Goal: Information Seeking & Learning: Compare options

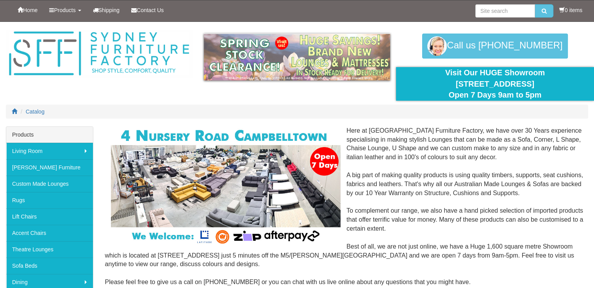
scroll to position [78, 0]
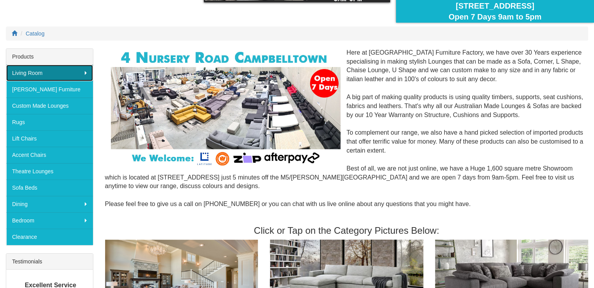
click at [54, 74] on link "Living Room" at bounding box center [49, 73] width 87 height 16
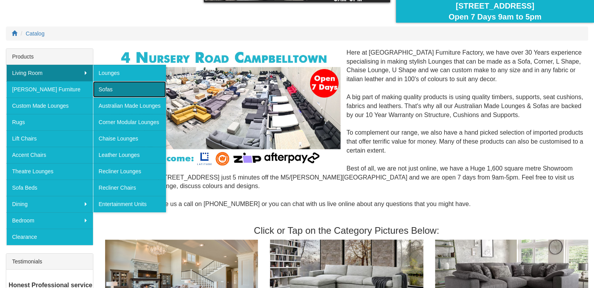
click at [105, 87] on link "Sofas" at bounding box center [129, 89] width 73 height 16
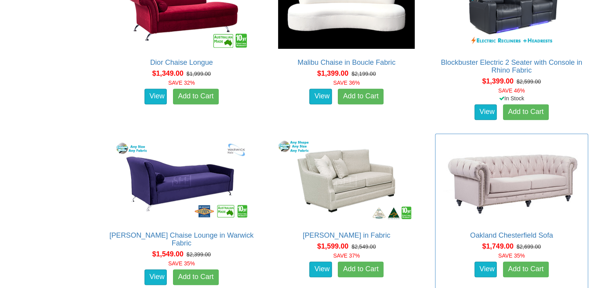
scroll to position [1171, 0]
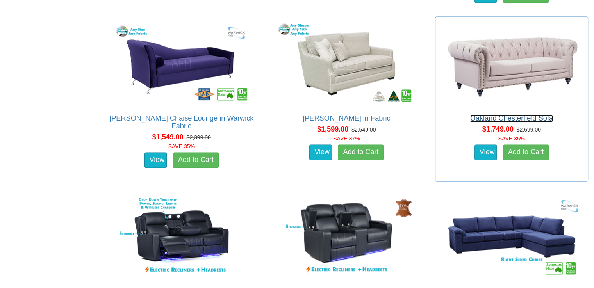
click at [517, 119] on link "Oakland Chesterfield Sofa" at bounding box center [511, 118] width 83 height 8
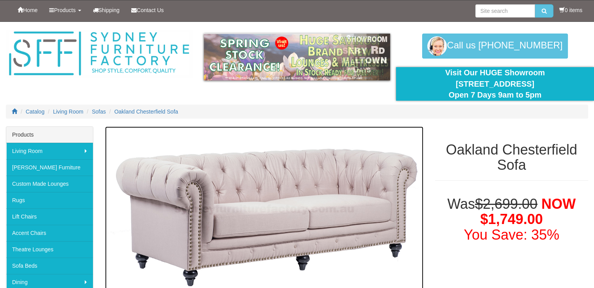
click at [399, 213] on img at bounding box center [264, 210] width 318 height 166
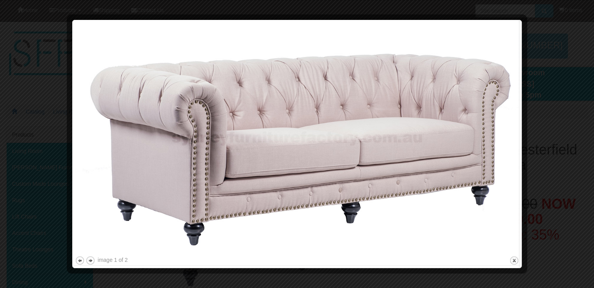
click at [4, 55] on div at bounding box center [297, 144] width 594 height 288
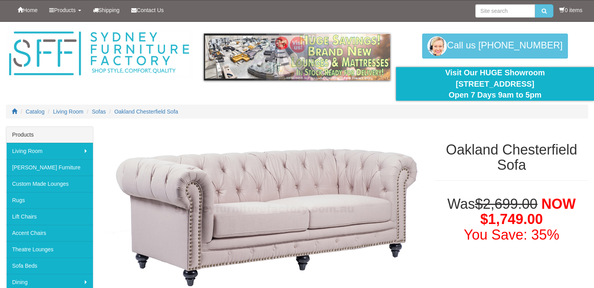
drag, startPoint x: 549, startPoint y: 85, endPoint x: 437, endPoint y: 85, distance: 112.1
click at [437, 85] on div "Visit Our HUGE Showroom 4 Nursery Rd Campbelltown Open 7 Days 9am to 5pm" at bounding box center [495, 84] width 186 height 34
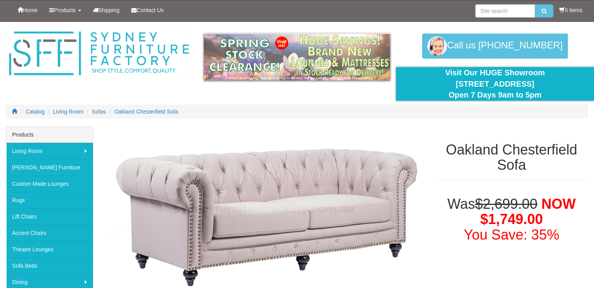
copy div "[STREET_ADDRESS]"
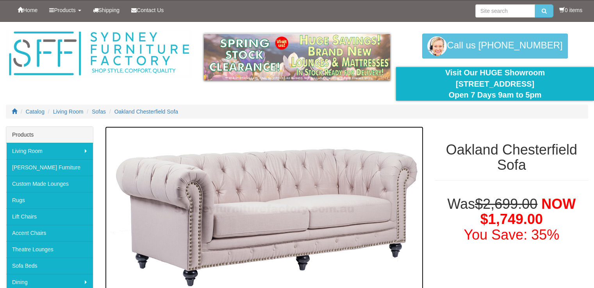
click at [281, 229] on img at bounding box center [264, 210] width 318 height 166
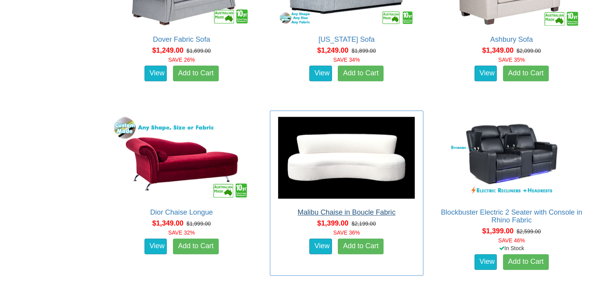
scroll to position [937, 0]
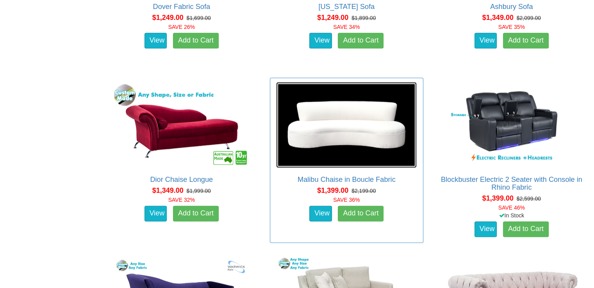
click at [369, 143] on img at bounding box center [346, 125] width 141 height 86
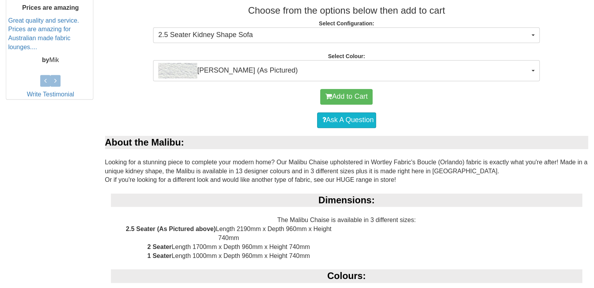
scroll to position [234, 0]
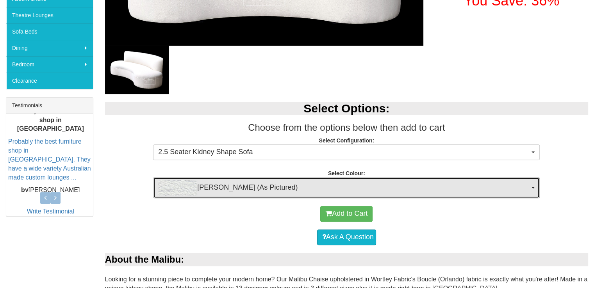
click at [529, 185] on span "Orlando White (As Pictured)" at bounding box center [343, 188] width 371 height 16
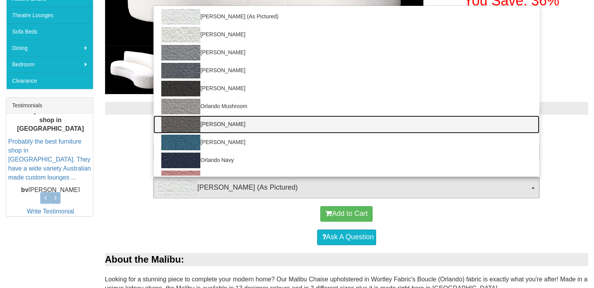
click at [183, 125] on img at bounding box center [180, 125] width 39 height 16
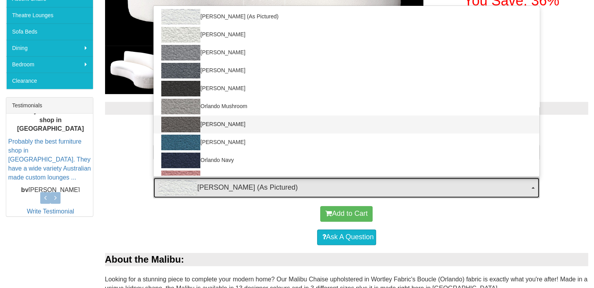
select select "1915"
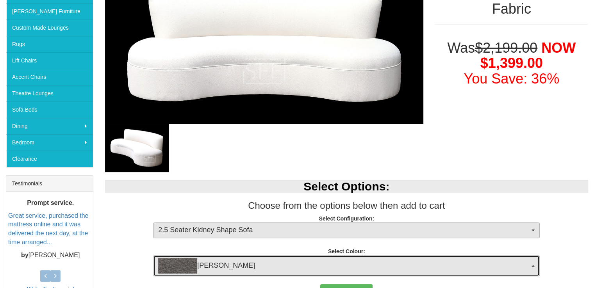
scroll to position [117, 0]
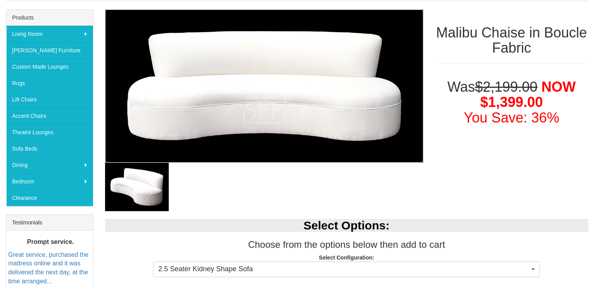
click at [414, 154] on img at bounding box center [264, 85] width 318 height 153
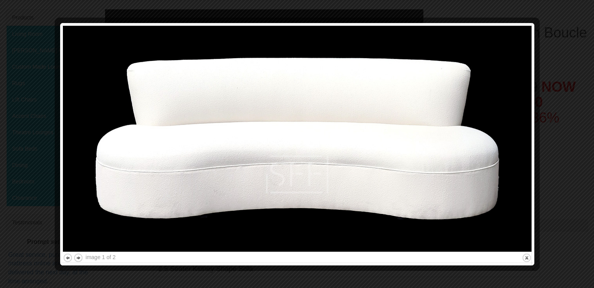
click at [518, 141] on img at bounding box center [297, 139] width 469 height 226
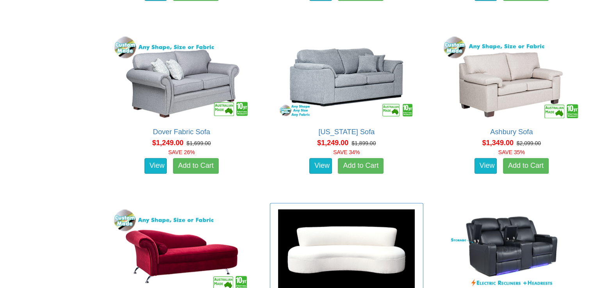
scroll to position [781, 0]
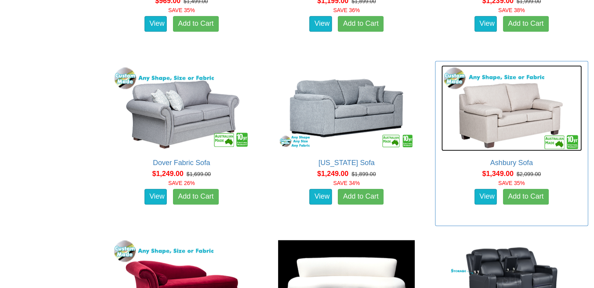
click at [490, 144] on img at bounding box center [511, 108] width 141 height 86
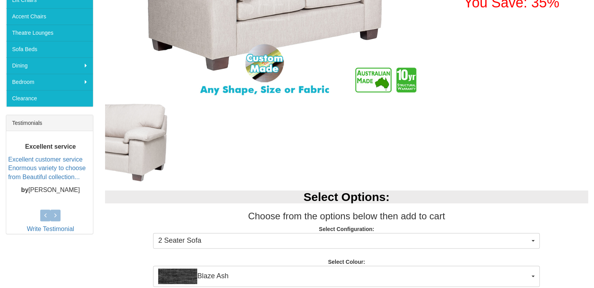
scroll to position [312, 0]
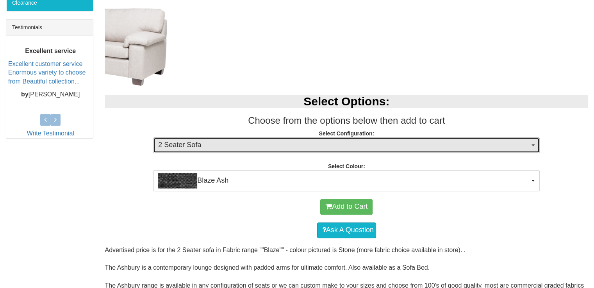
click at [531, 145] on span "button" at bounding box center [532, 145] width 3 height 2
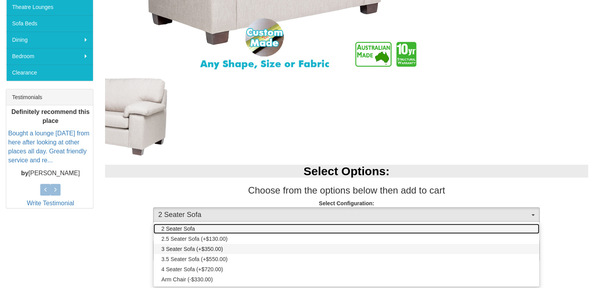
scroll to position [156, 0]
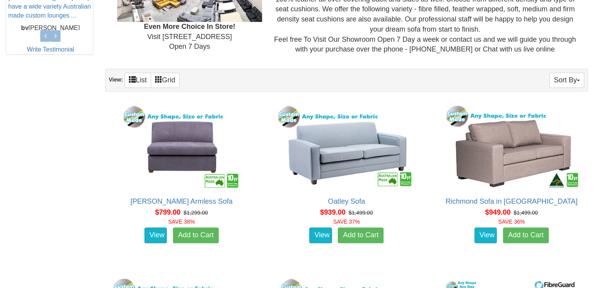
scroll to position [430, 0]
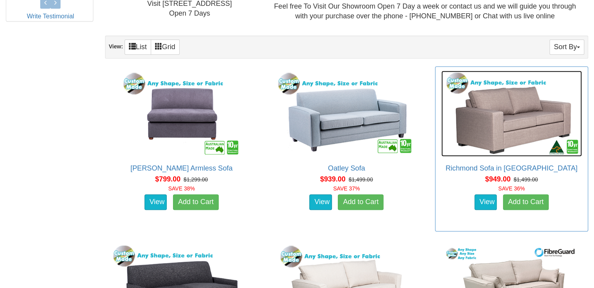
click at [508, 139] on img at bounding box center [511, 114] width 141 height 86
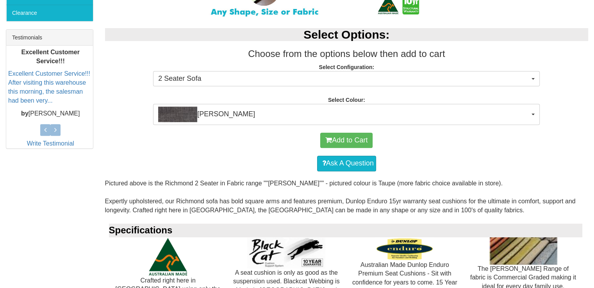
scroll to position [273, 0]
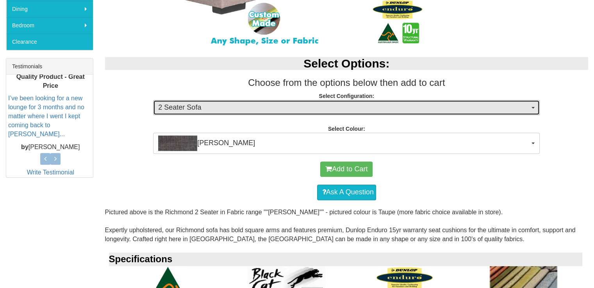
click at [529, 105] on span "2 Seater Sofa" at bounding box center [343, 108] width 371 height 10
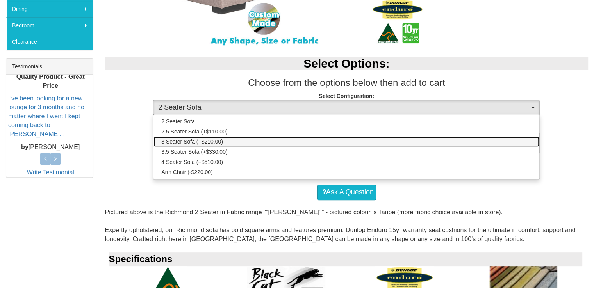
click at [363, 139] on link "3 Seater Sofa (+$210.00)" at bounding box center [346, 142] width 386 height 10
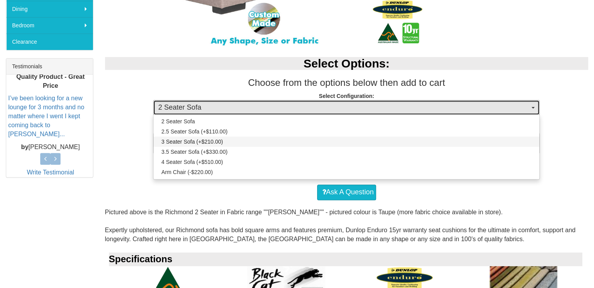
select select "275"
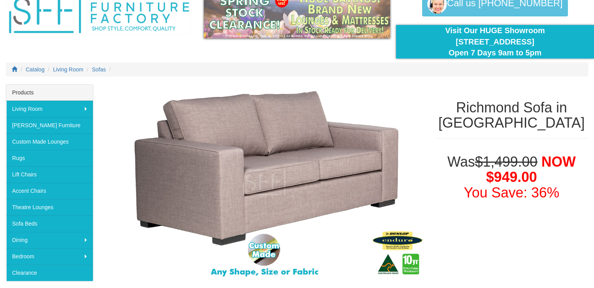
scroll to position [0, 0]
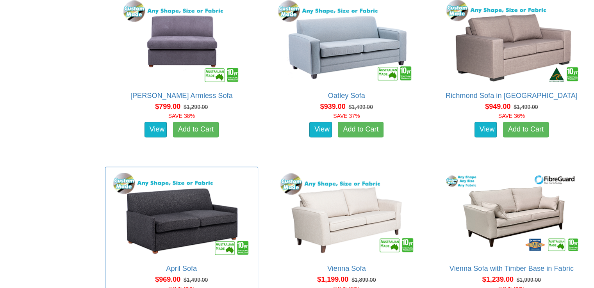
scroll to position [586, 0]
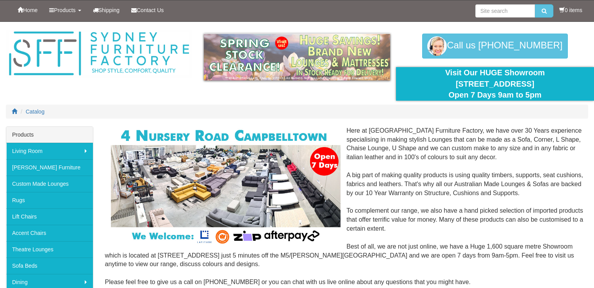
scroll to position [78, 0]
